Goal: Task Accomplishment & Management: Use online tool/utility

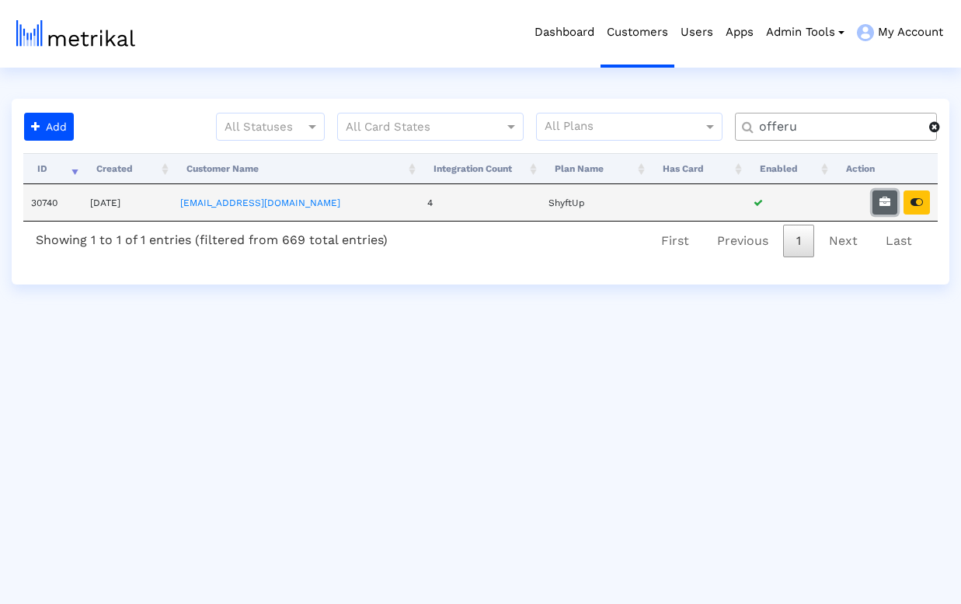
click at [887, 198] on icon "button" at bounding box center [884, 202] width 11 height 11
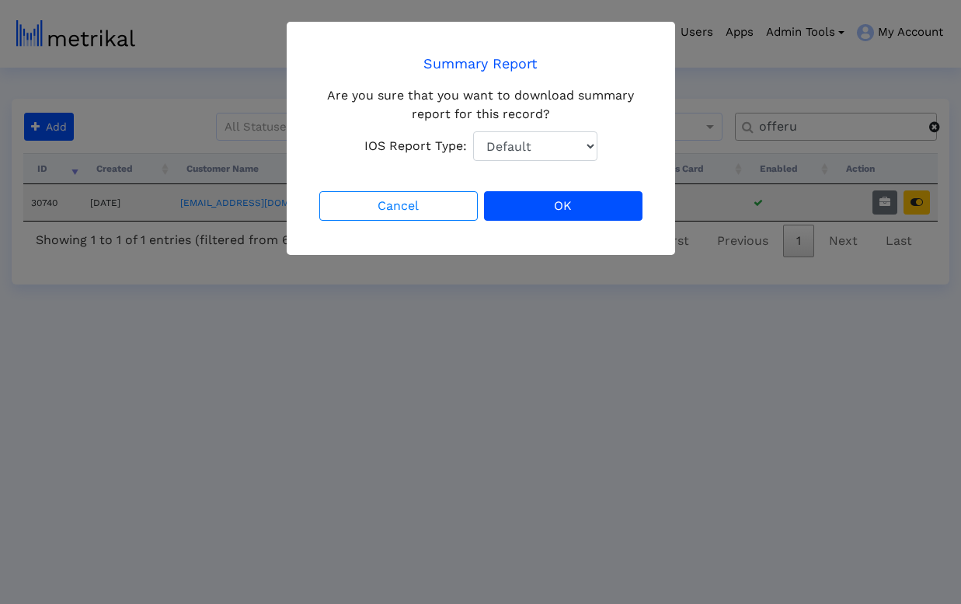
select select "1: 1"
click option "Total Downloads" at bounding box center [0, 0] width 0 height 0
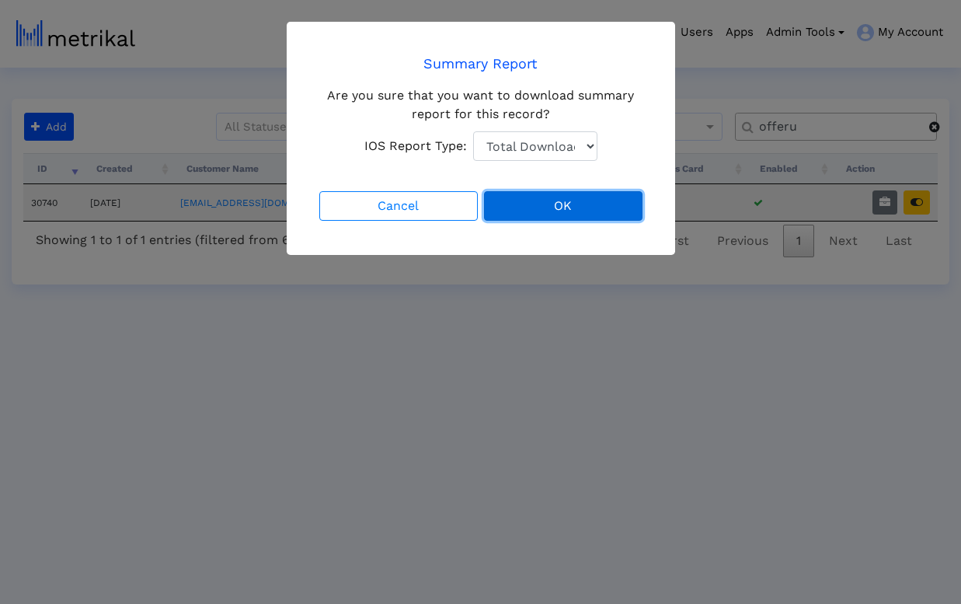
click at [578, 207] on button "OK" at bounding box center [563, 206] width 158 height 30
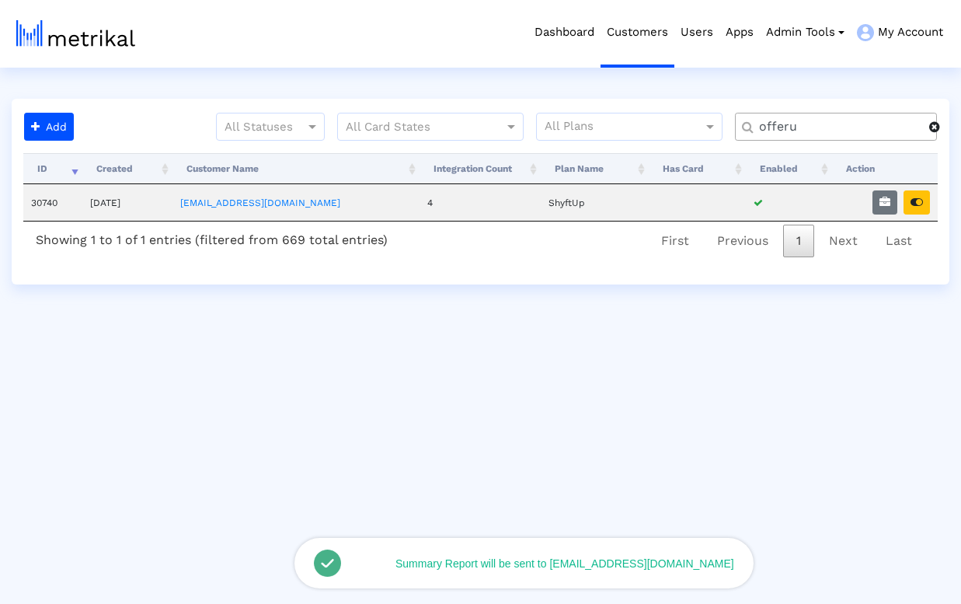
click at [936, 127] on span at bounding box center [934, 126] width 11 height 12
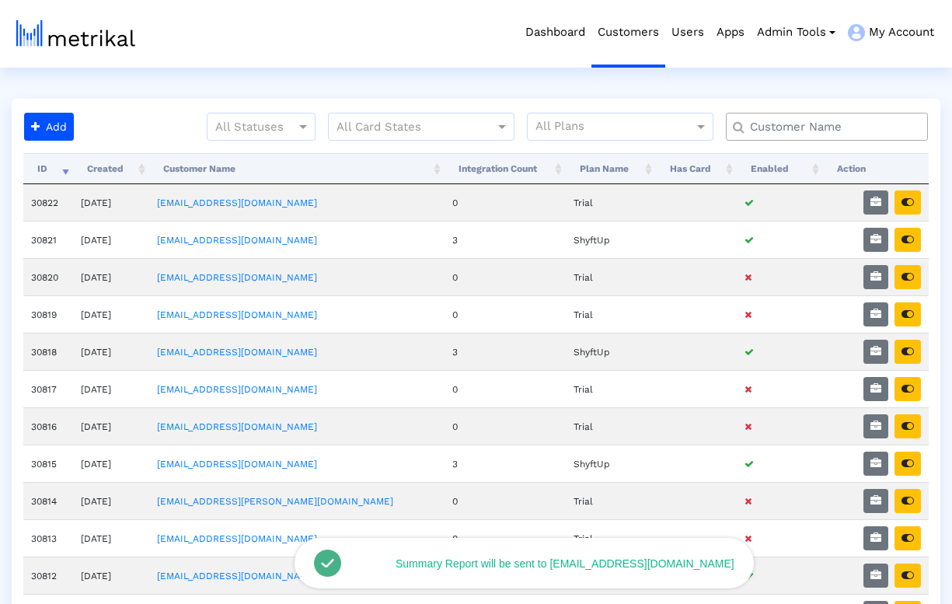
click at [861, 131] on input "text" at bounding box center [830, 127] width 183 height 16
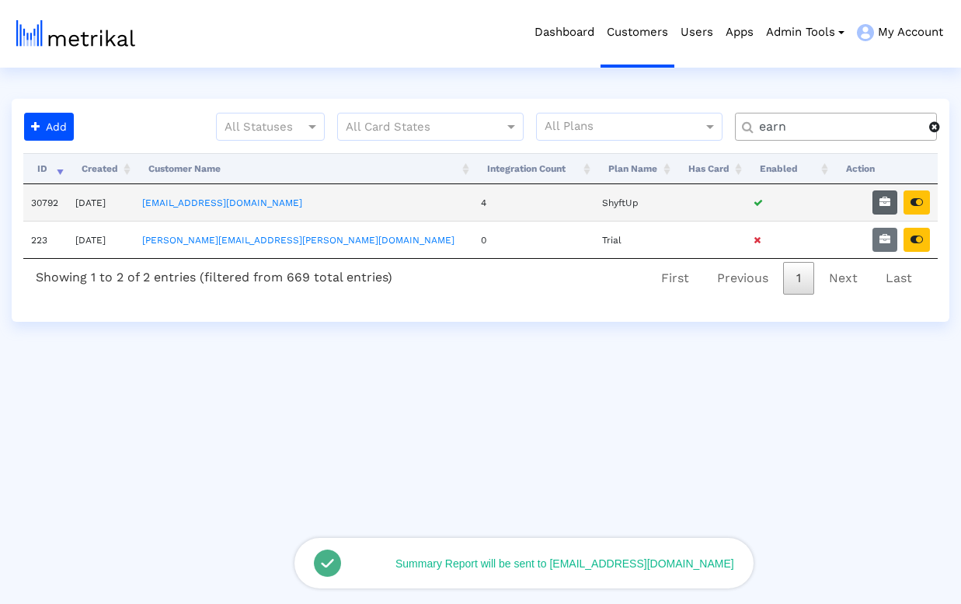
type input "earn"
click at [888, 201] on icon "button" at bounding box center [884, 202] width 11 height 11
select select "1: 1"
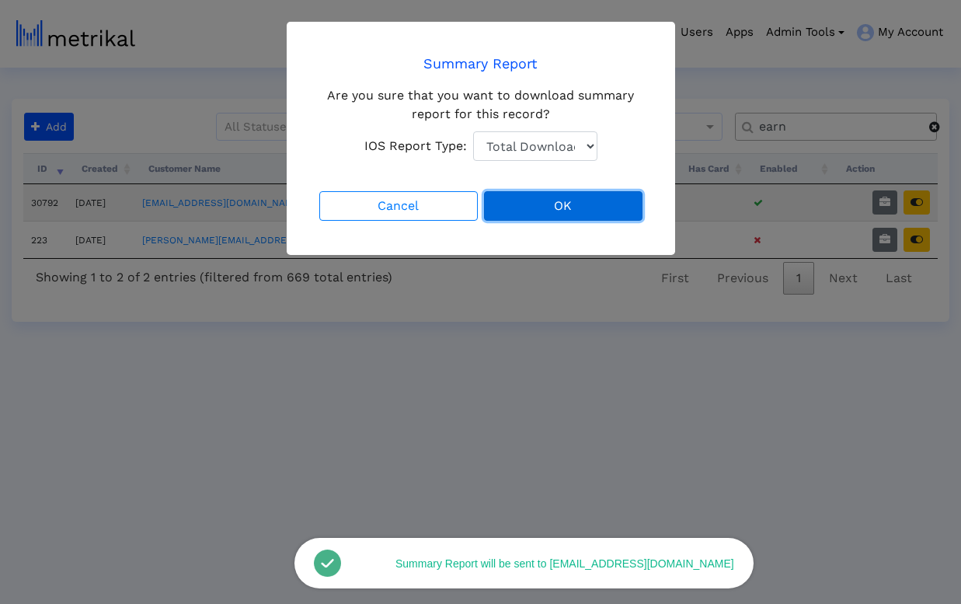
click at [536, 198] on button "OK" at bounding box center [563, 206] width 158 height 30
